Goal: Entertainment & Leisure: Consume media (video, audio)

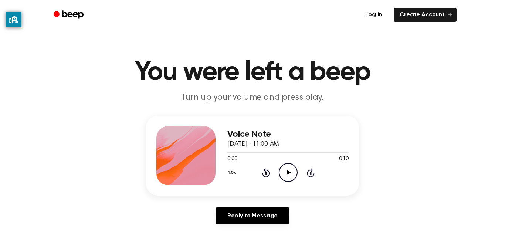
click at [287, 170] on icon "Play Audio" at bounding box center [288, 172] width 19 height 19
click at [294, 167] on icon "Play Audio" at bounding box center [288, 172] width 19 height 19
click at [294, 170] on icon "Play Audio" at bounding box center [288, 172] width 19 height 19
click at [257, 19] on ul "Log in Create Account" at bounding box center [276, 14] width 360 height 17
click at [285, 174] on icon "Play Audio" at bounding box center [288, 172] width 19 height 19
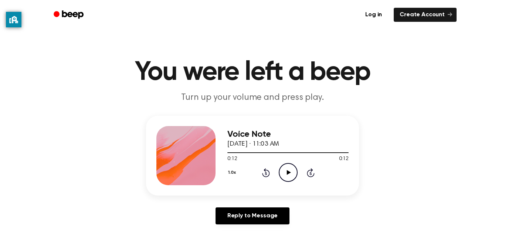
click at [266, 166] on div "1.0x Rewind 5 seconds Play Audio Skip 5 seconds" at bounding box center [287, 172] width 121 height 19
click at [266, 163] on div "1.0x Rewind 5 seconds Play Audio Skip 5 seconds" at bounding box center [287, 172] width 121 height 19
click at [265, 171] on icon at bounding box center [266, 172] width 8 height 9
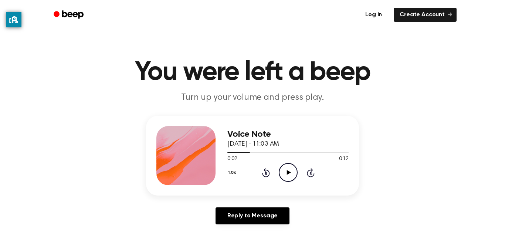
click at [265, 171] on icon at bounding box center [266, 172] width 8 height 9
click at [286, 171] on icon "Play Audio" at bounding box center [288, 172] width 19 height 19
click at [281, 174] on icon "Play Audio" at bounding box center [288, 172] width 19 height 19
